Goal: Use online tool/utility

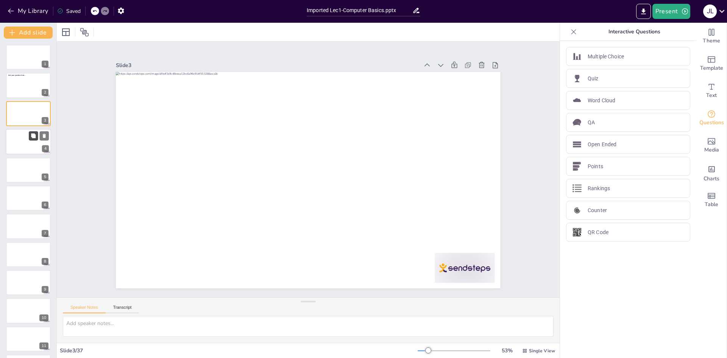
click at [37, 139] on button at bounding box center [33, 135] width 9 height 9
click at [47, 136] on button at bounding box center [44, 135] width 9 height 9
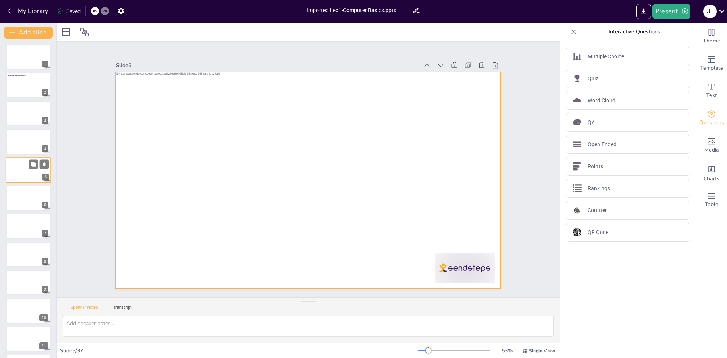
click at [19, 174] on div at bounding box center [28, 170] width 45 height 26
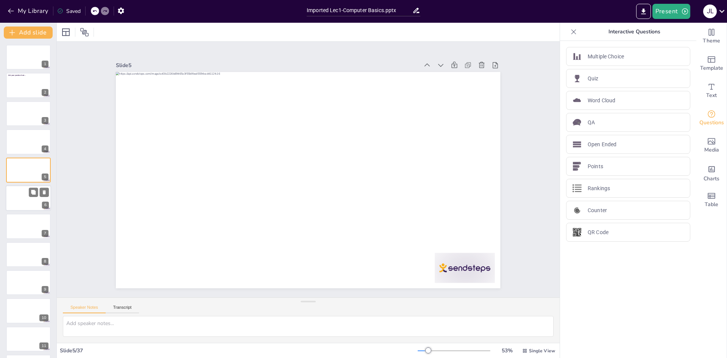
click at [23, 206] on div at bounding box center [28, 198] width 45 height 26
click at [9, 194] on div at bounding box center [28, 197] width 45 height 26
click at [600, 76] on div "Quiz" at bounding box center [628, 78] width 124 height 19
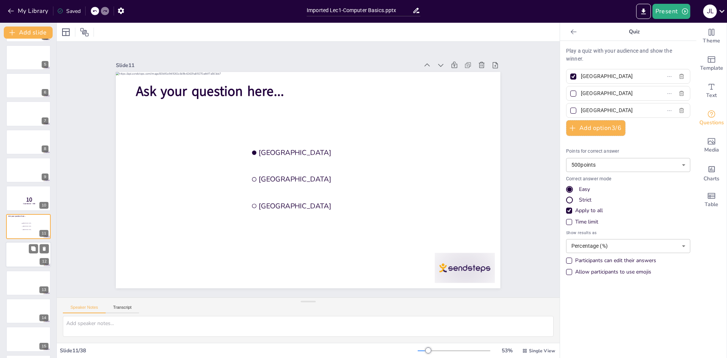
click at [18, 253] on div at bounding box center [28, 255] width 45 height 26
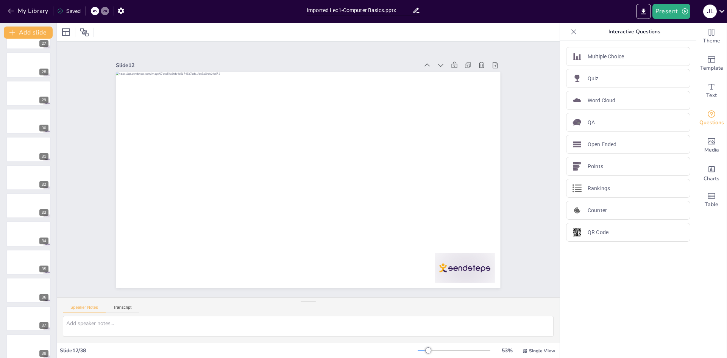
scroll to position [760, 0]
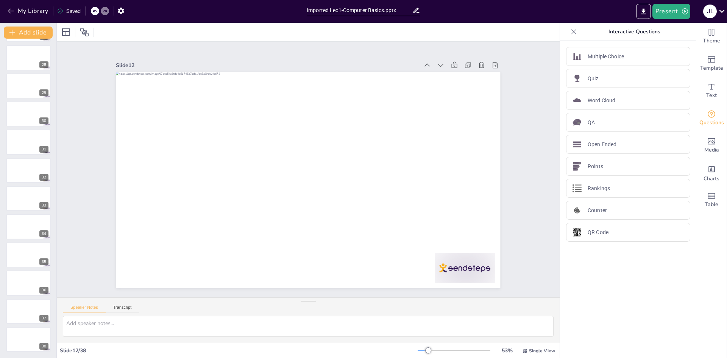
click at [367, 60] on div "Slide 12" at bounding box center [308, 65] width 384 height 11
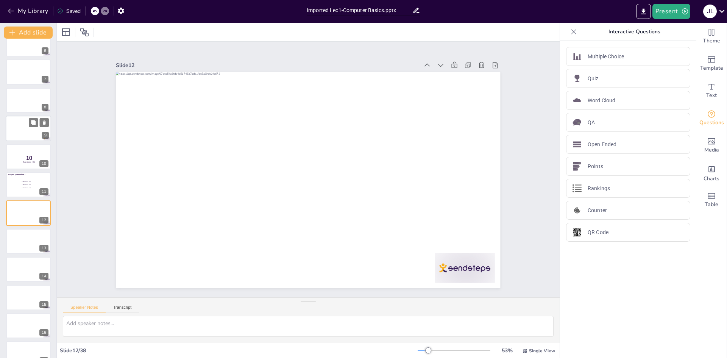
click at [22, 134] on div at bounding box center [28, 129] width 45 height 26
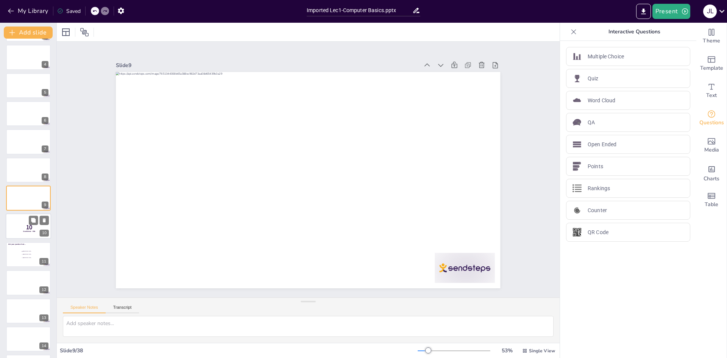
click at [20, 228] on p "10" at bounding box center [29, 227] width 20 height 8
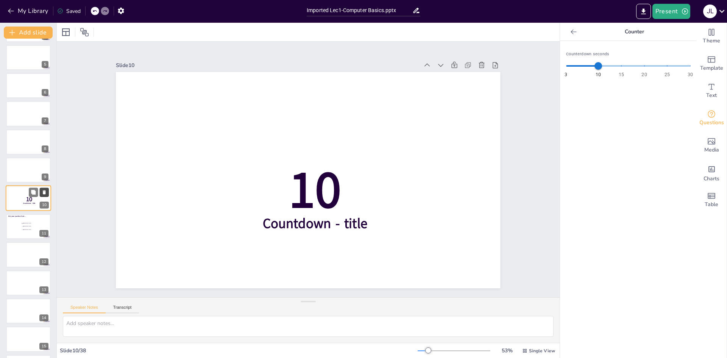
click at [45, 195] on button at bounding box center [44, 192] width 9 height 9
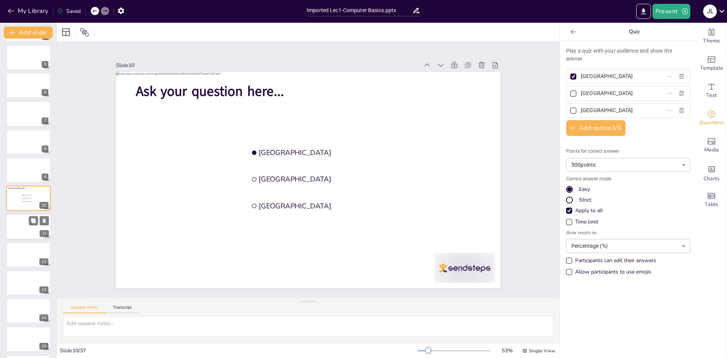
click at [11, 224] on div at bounding box center [28, 227] width 45 height 26
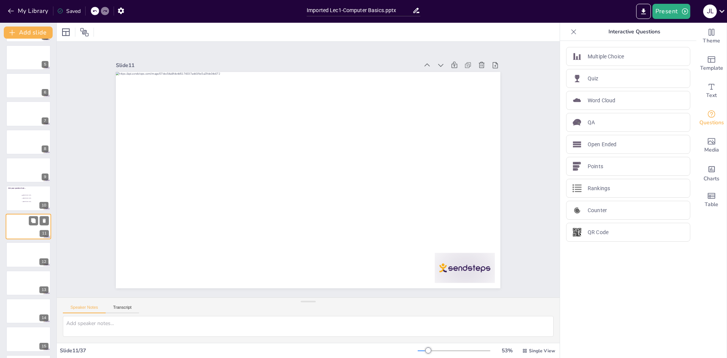
scroll to position [141, 0]
click at [17, 144] on div at bounding box center [28, 142] width 45 height 26
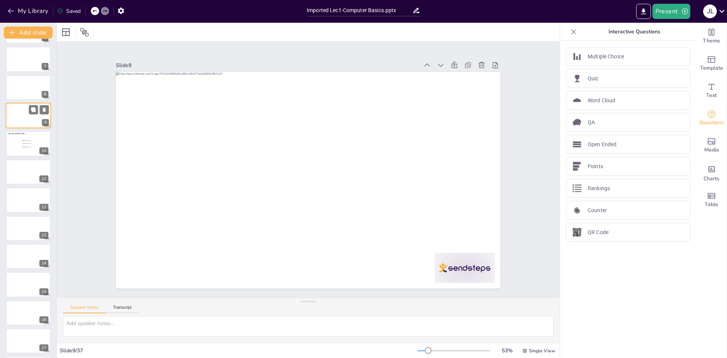
scroll to position [198, 0]
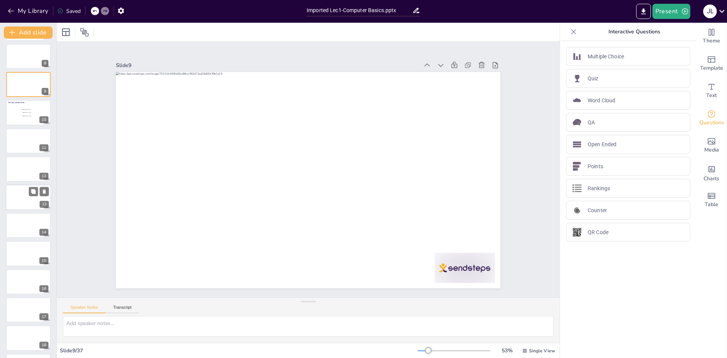
click at [12, 195] on div at bounding box center [28, 197] width 45 height 26
click at [16, 231] on div at bounding box center [28, 227] width 45 height 26
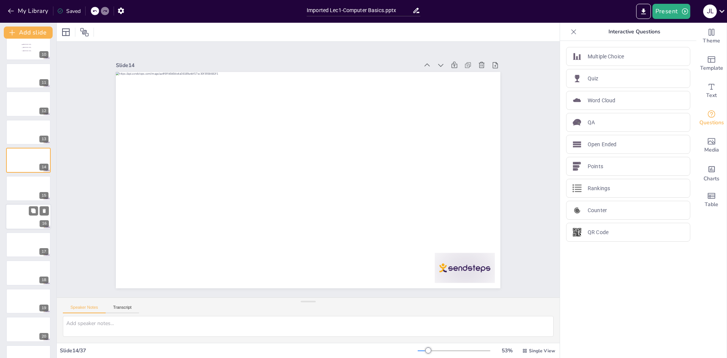
click at [16, 216] on div at bounding box center [28, 217] width 45 height 26
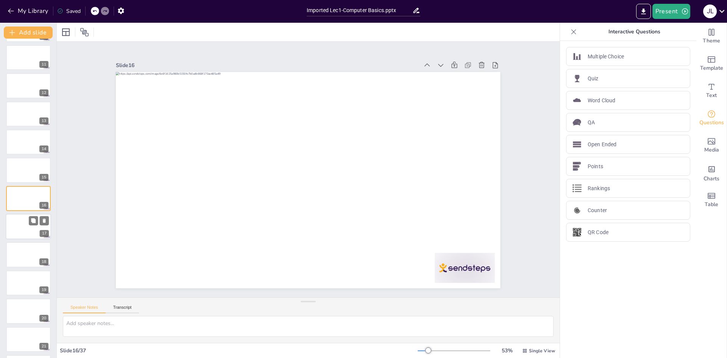
click at [14, 224] on div at bounding box center [28, 227] width 45 height 26
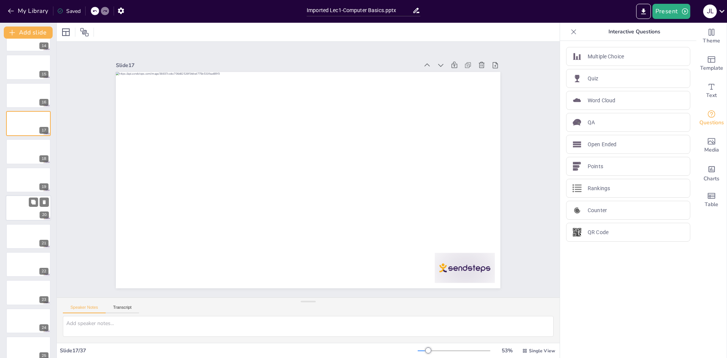
scroll to position [386, 0]
click at [14, 205] on div at bounding box center [28, 207] width 45 height 26
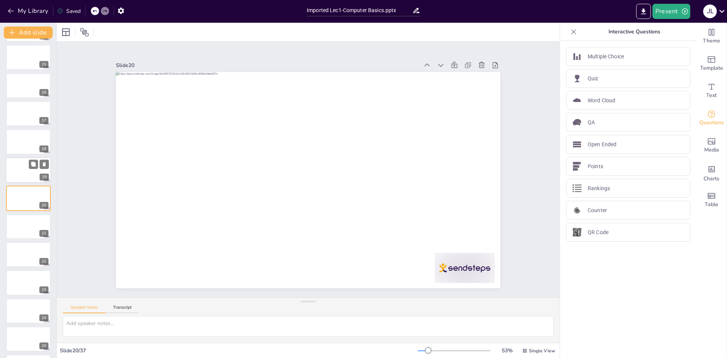
click at [17, 164] on div at bounding box center [28, 170] width 45 height 26
click at [95, 195] on div "Slide 1 Slide 2 Ask your question here... Slide 3 Slide 4 Slide 5 Slide 6 Slide…" at bounding box center [308, 169] width 427 height 237
